Goal: Information Seeking & Learning: Learn about a topic

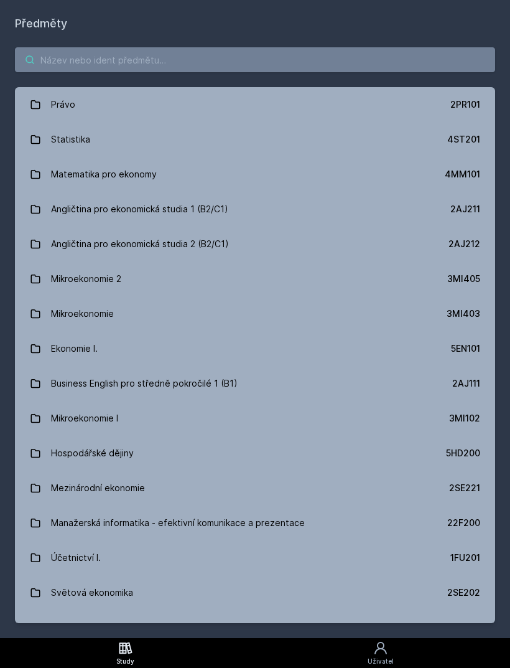
click at [284, 55] on input "search" at bounding box center [255, 59] width 480 height 25
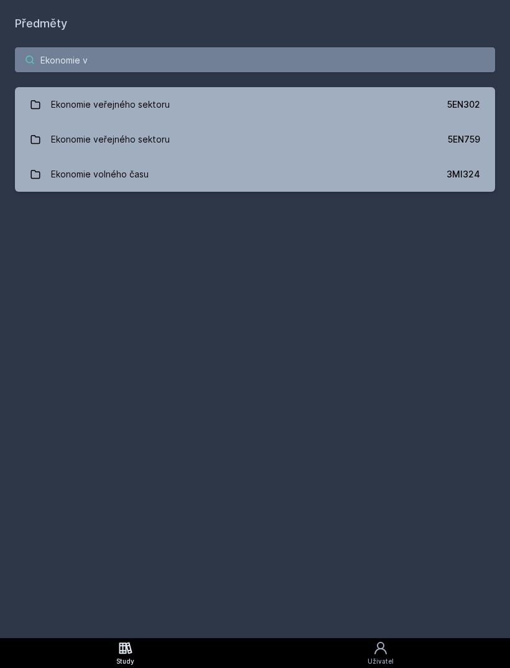
type input "Ekonomie ve"
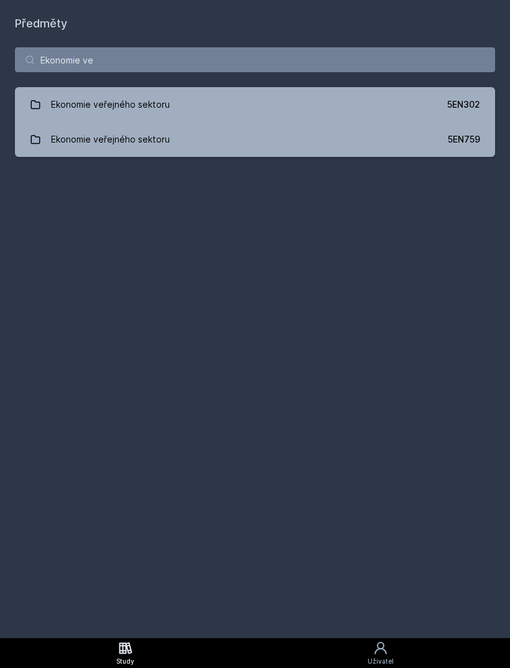
click at [223, 110] on link "Ekonomie veřejného sektoru 5EN302" at bounding box center [255, 104] width 480 height 35
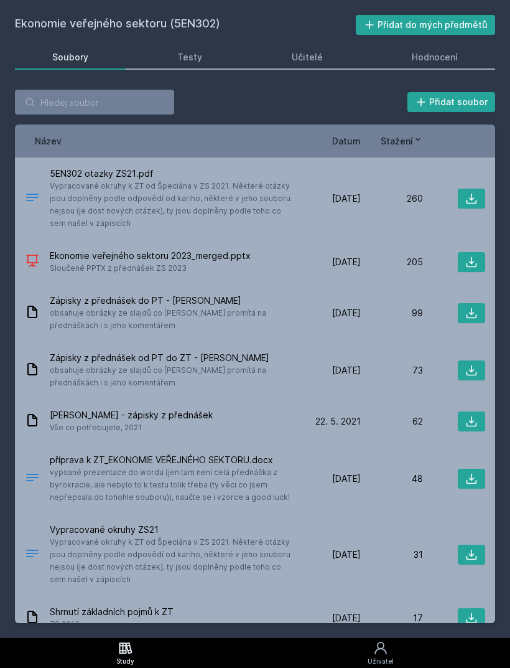
click at [439, 65] on link "Hodnocení" at bounding box center [435, 57] width 121 height 25
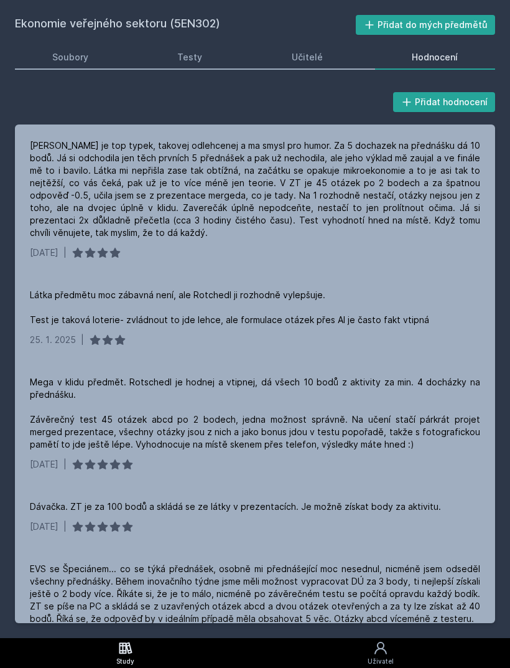
scroll to position [4, 0]
click at [205, 311] on div "Látka předmětu moc zábavná není, ale Rotchedl ji rozhodně vylepšuje. Test je ta…" at bounding box center [229, 307] width 399 height 37
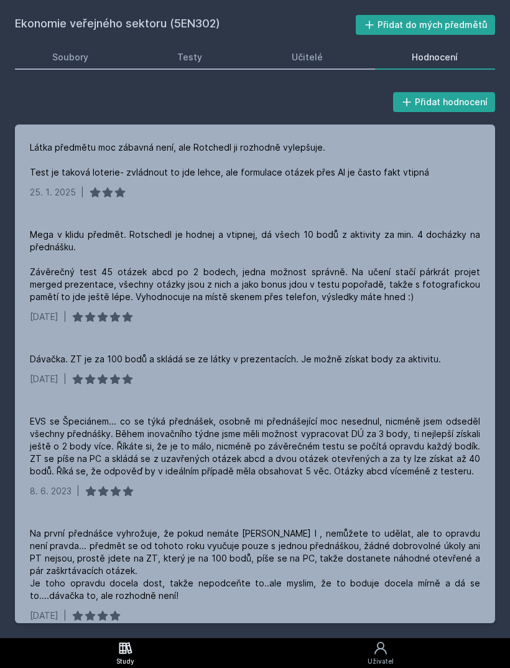
scroll to position [149, 0]
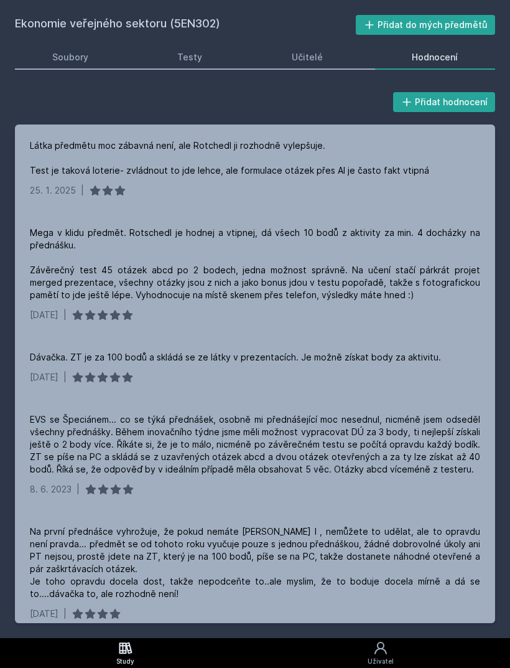
click at [213, 371] on div "[DATE] |" at bounding box center [255, 377] width 451 height 12
click at [219, 169] on div "Látka předmětu moc zábavná není, ale Rotchedl ji rozhodně vylepšuje. Test je ta…" at bounding box center [229, 157] width 399 height 37
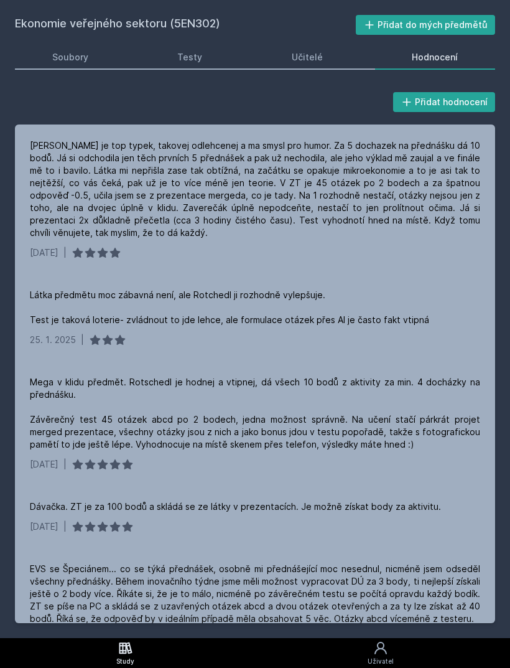
scroll to position [0, 0]
click at [201, 189] on div "[PERSON_NAME] je top typek, takovej odlehcenej a ma smysl pro humor. Za 5 docha…" at bounding box center [255, 189] width 451 height 100
click at [78, 62] on link "Soubory" at bounding box center [70, 57] width 111 height 25
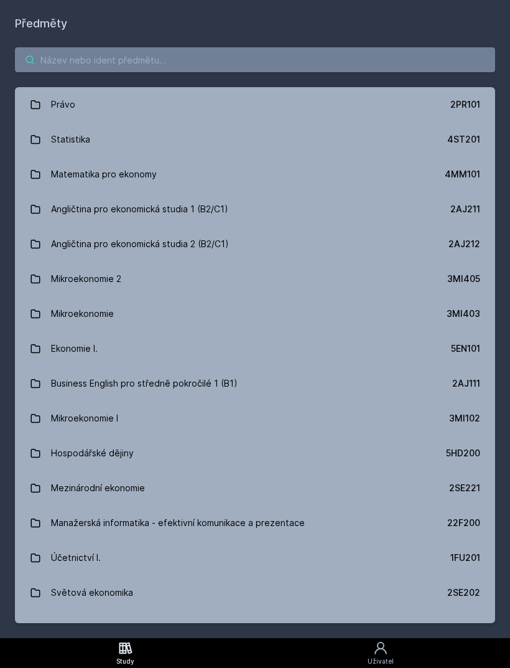
click at [126, 50] on input "search" at bounding box center [255, 59] width 480 height 25
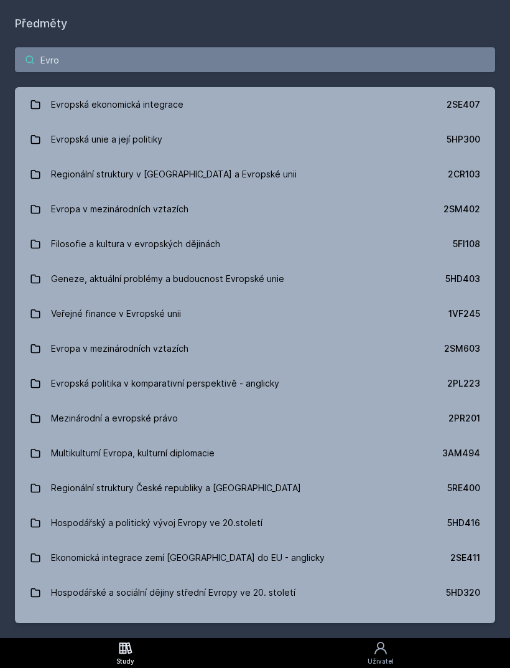
type input "Evrop"
click at [192, 141] on link "Evropská unie a její politiky 5HP300" at bounding box center [255, 139] width 480 height 35
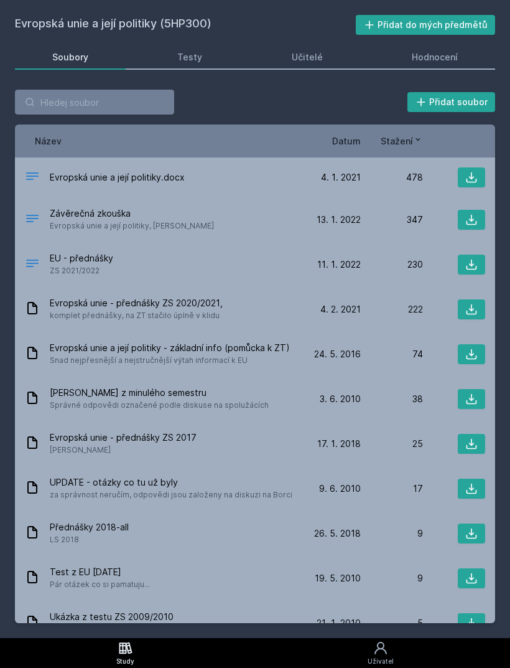
click at [437, 61] on link "Hodnocení" at bounding box center [435, 57] width 121 height 25
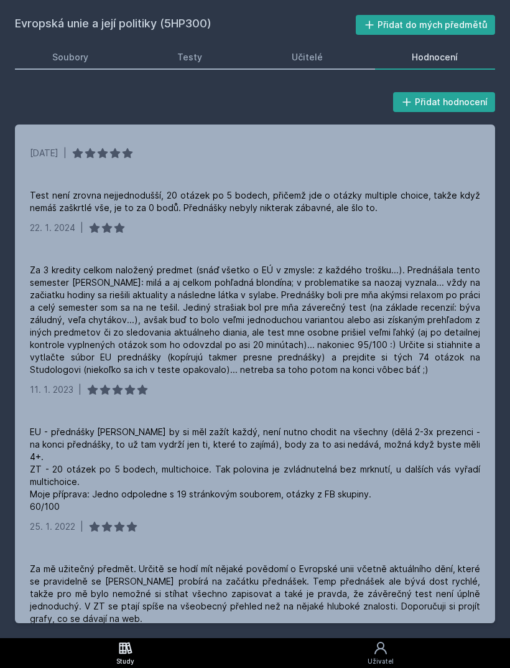
click at [180, 205] on div "Test není zrovna nejjednodušší, 20 otázek po 5 bodech, přičemž jde o otázky mul…" at bounding box center [255, 201] width 451 height 25
click at [142, 323] on div "Za 3 kredity celkom naložený predmet (snáď všetko o EÚ v zmysle: z každého troš…" at bounding box center [255, 320] width 451 height 112
click at [189, 203] on div "Test není zrovna nejjednodušší, 20 otázek po 5 bodech, přičemž jde o otázky mul…" at bounding box center [255, 201] width 451 height 25
click at [177, 82] on div "Přidat hodnocení [DATE] | Test není zrovna nejjednodušší, 20 otázek po 5 bodech…" at bounding box center [255, 356] width 510 height 563
click at [75, 61] on link "Soubory" at bounding box center [70, 57] width 111 height 25
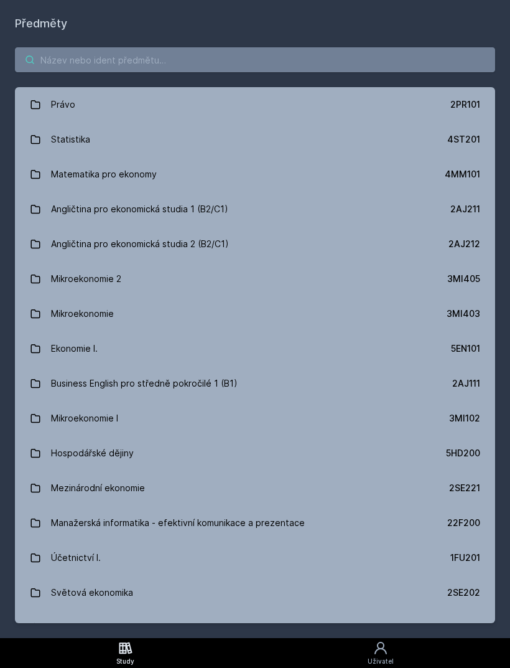
click at [172, 50] on input "search" at bounding box center [255, 59] width 480 height 25
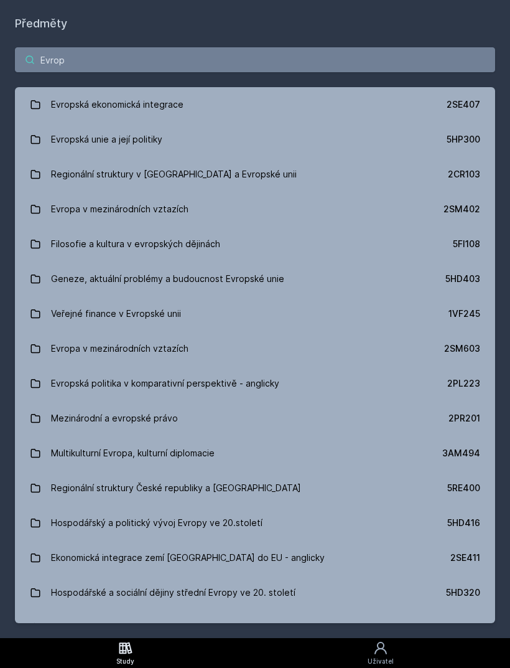
type input "Evrop"
click at [162, 146] on link "Evropská unie a její politiky 5HP300" at bounding box center [255, 139] width 480 height 35
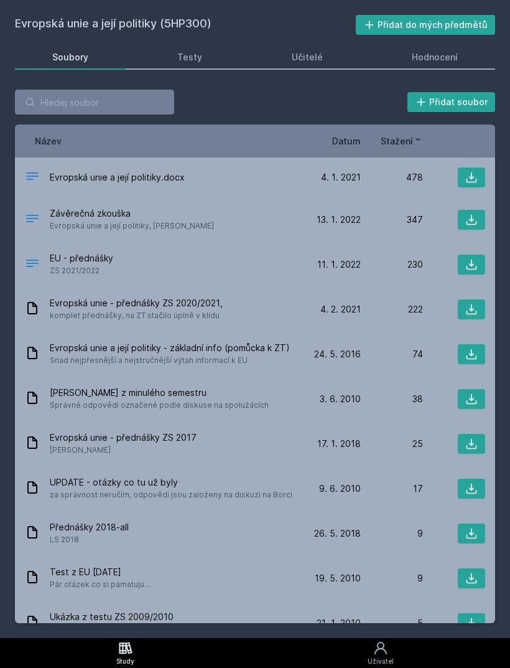
click at [443, 62] on div "Hodnocení" at bounding box center [435, 57] width 46 height 12
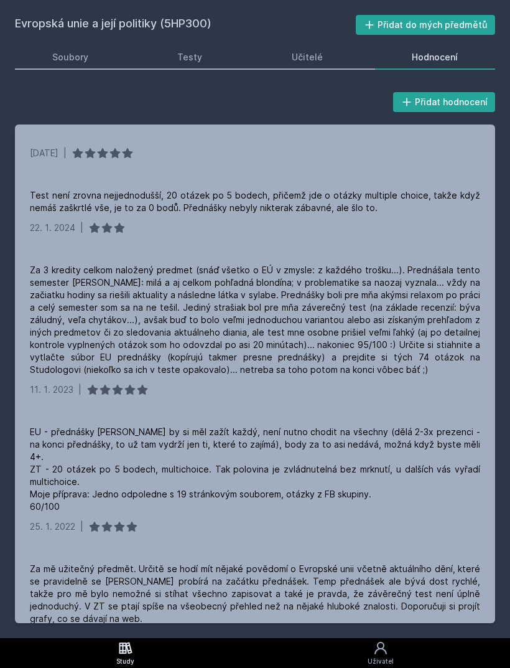
click at [73, 67] on link "Soubory" at bounding box center [70, 57] width 111 height 25
